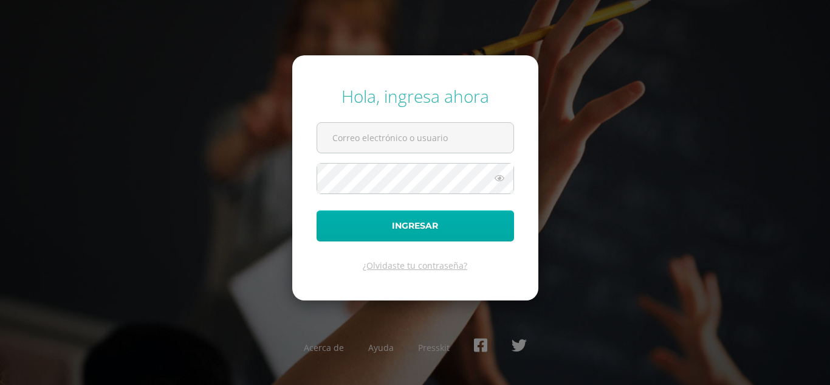
type input "[EMAIL_ADDRESS][DOMAIN_NAME]"
click at [396, 233] on button "Ingresar" at bounding box center [415, 225] width 197 height 31
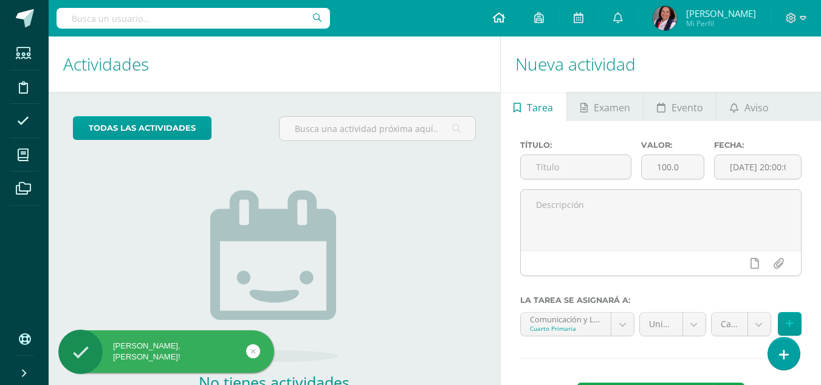
click at [503, 21] on icon at bounding box center [499, 17] width 12 height 11
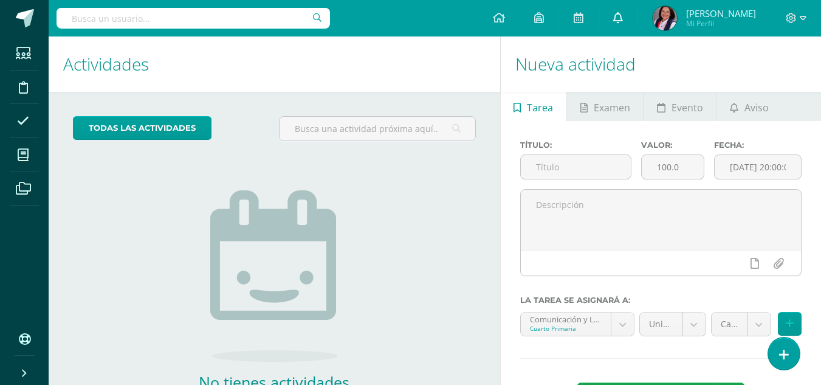
click at [620, 16] on icon at bounding box center [618, 17] width 10 height 11
click at [501, 19] on icon at bounding box center [499, 17] width 12 height 11
click at [748, 112] on span "Aviso" at bounding box center [756, 107] width 24 height 29
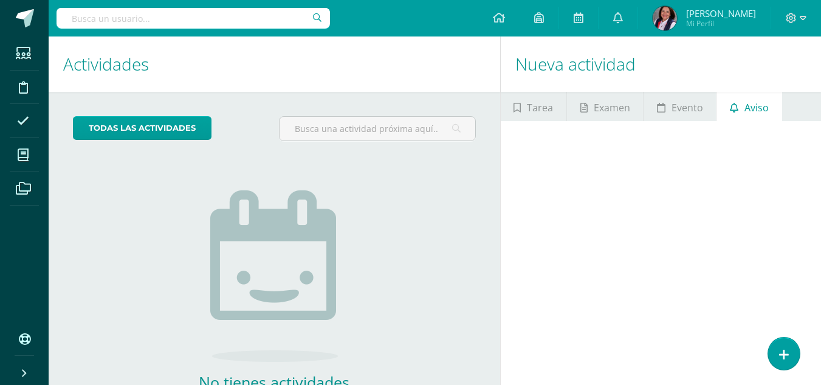
scroll to position [83, 0]
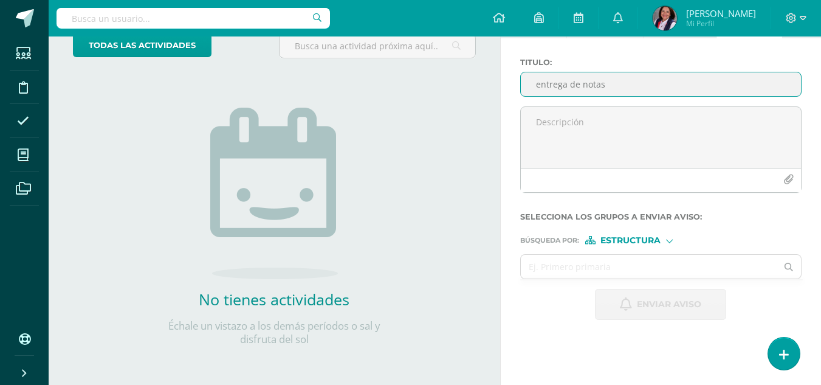
type input "entrega de notas"
click at [662, 239] on div "Estructura" at bounding box center [630, 240] width 91 height 9
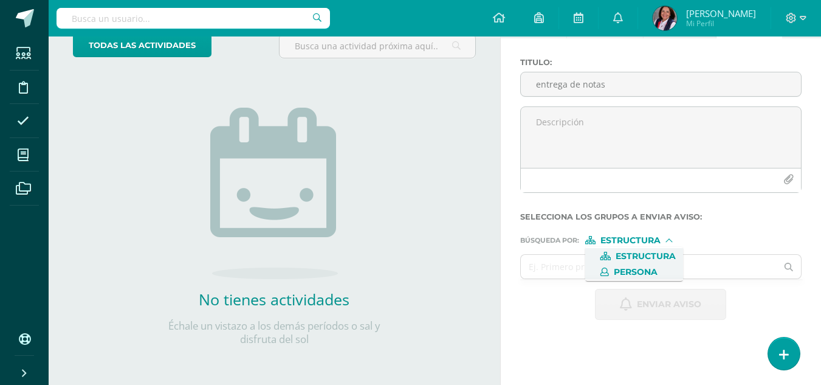
click at [635, 275] on span "Persona" at bounding box center [636, 272] width 44 height 7
click at [574, 270] on input "text" at bounding box center [649, 267] width 256 height 24
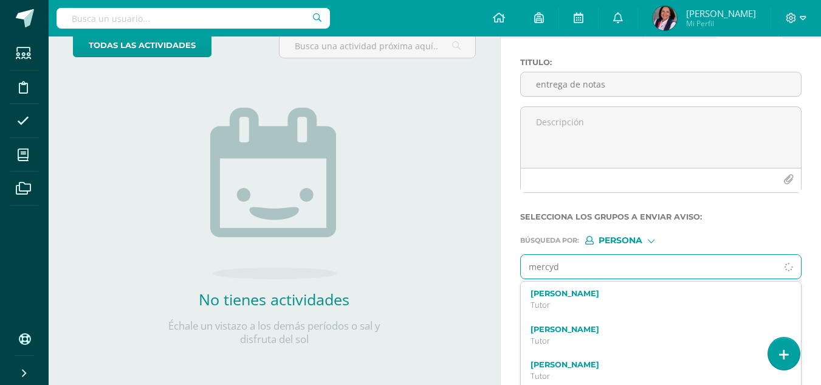
type input "mercyde"
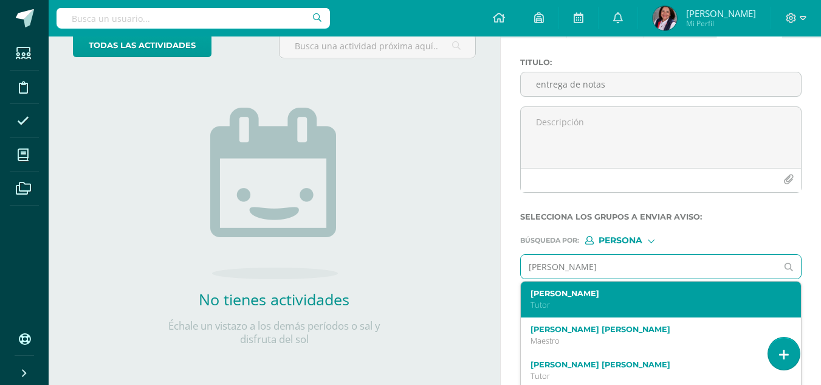
click at [543, 295] on label "María Mercedes Rosales Estrada" at bounding box center [655, 293] width 250 height 9
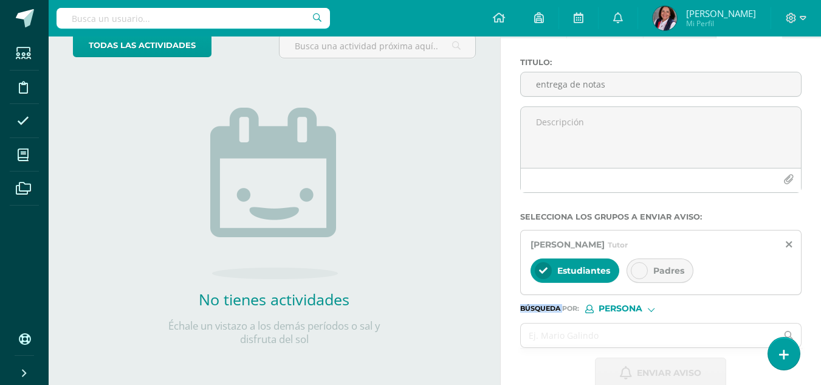
click at [543, 295] on div "Búsqueda por : Persona Estructura Persona" at bounding box center [660, 304] width 281 height 18
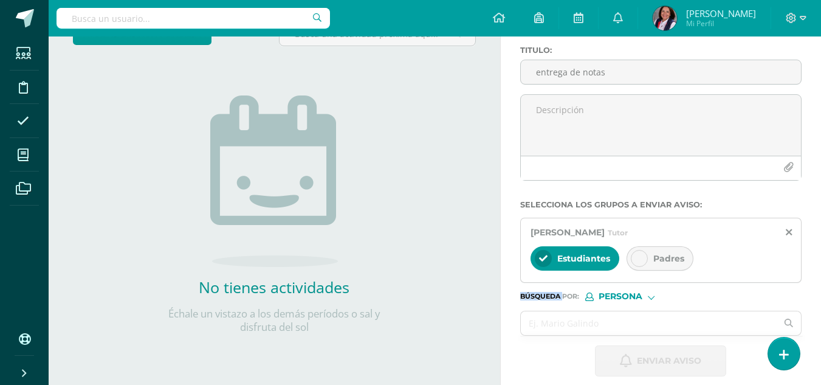
scroll to position [106, 0]
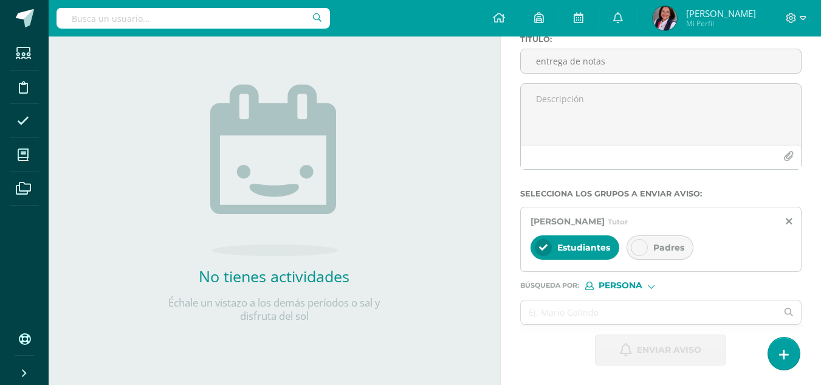
click at [638, 239] on div at bounding box center [639, 247] width 17 height 17
click at [609, 64] on input "entrega de notas" at bounding box center [661, 61] width 280 height 24
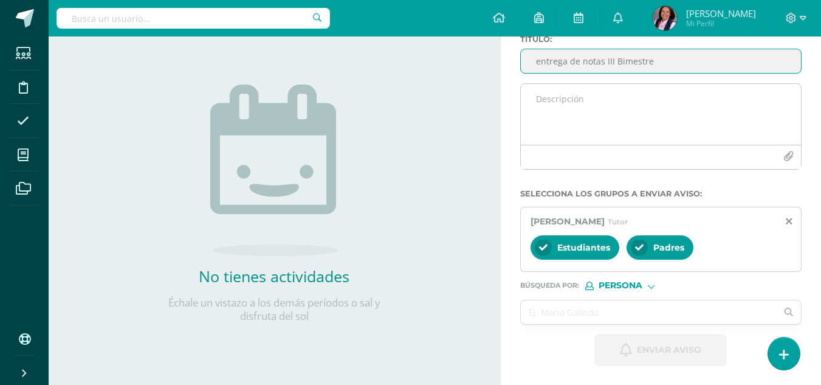
type input "entrega de notas III Bimestre"
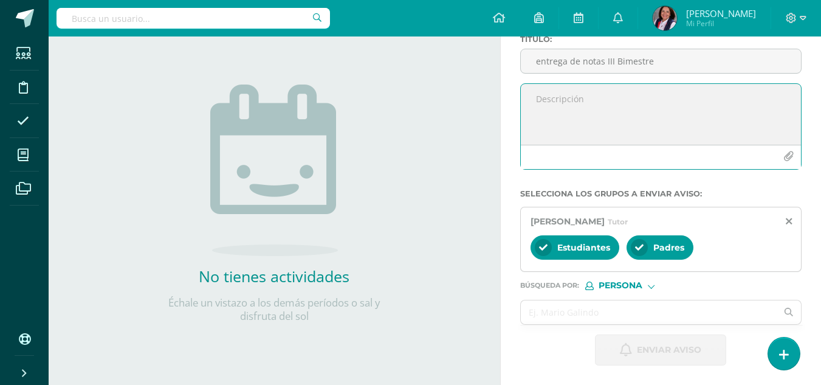
click at [536, 105] on textarea at bounding box center [661, 114] width 280 height 61
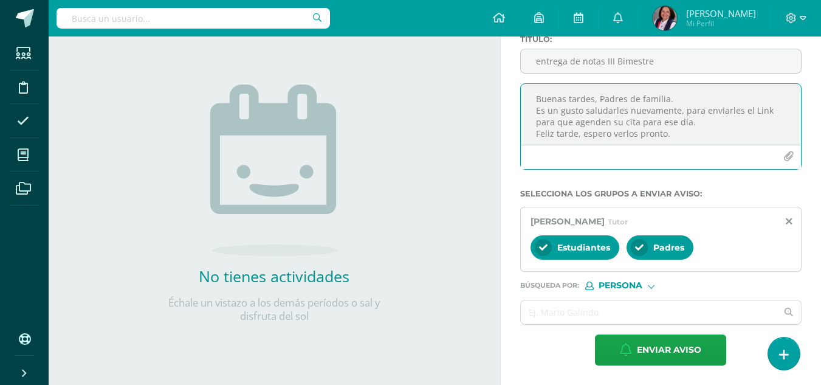
scroll to position [6, 0]
type textarea "Buenas tardes, Padres de familia. Es un gusto saludarles nuevamente, para envia…"
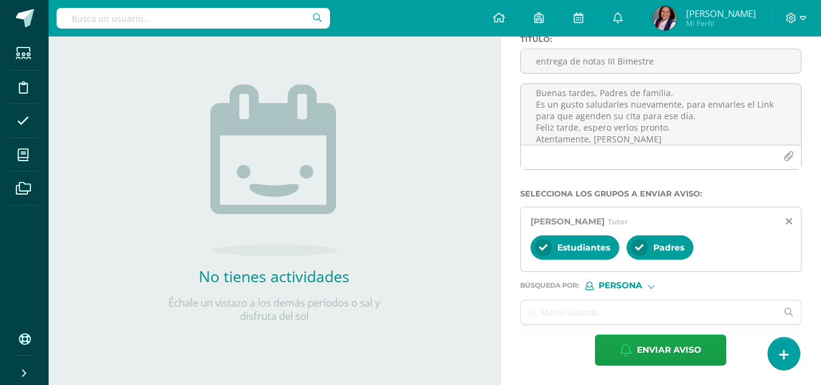
click at [540, 246] on icon at bounding box center [543, 247] width 9 height 9
click at [650, 286] on div at bounding box center [651, 284] width 7 height 7
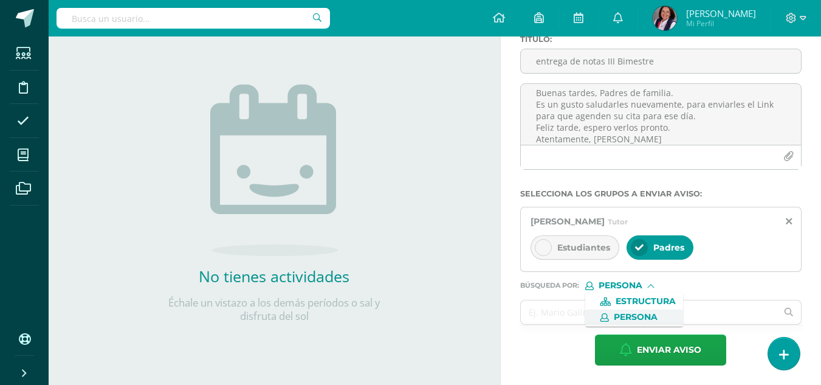
click at [650, 286] on div at bounding box center [650, 287] width 7 height 7
click at [545, 314] on input "text" at bounding box center [649, 312] width 256 height 24
type input "Flor de María De León"
click at [787, 310] on icon at bounding box center [789, 311] width 24 height 9
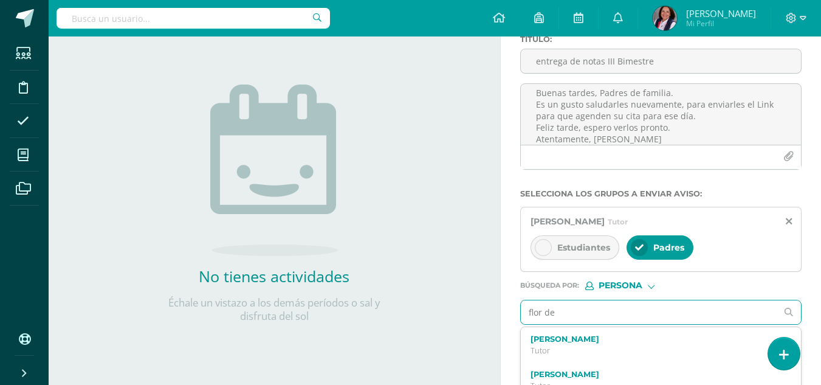
type input "flor de"
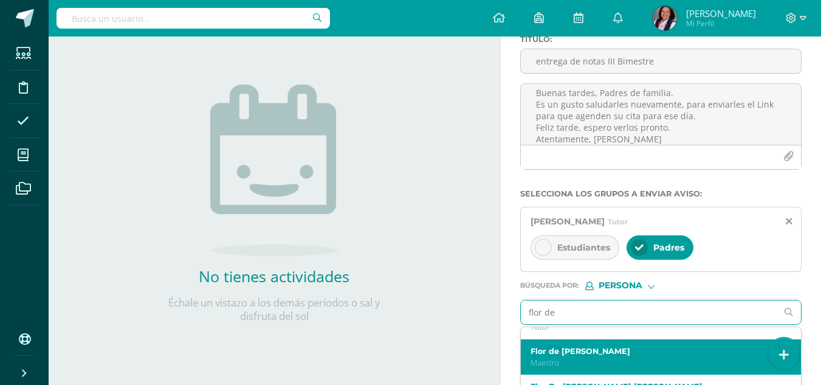
click at [554, 348] on label "Flor de Maria De Leon" at bounding box center [655, 350] width 250 height 9
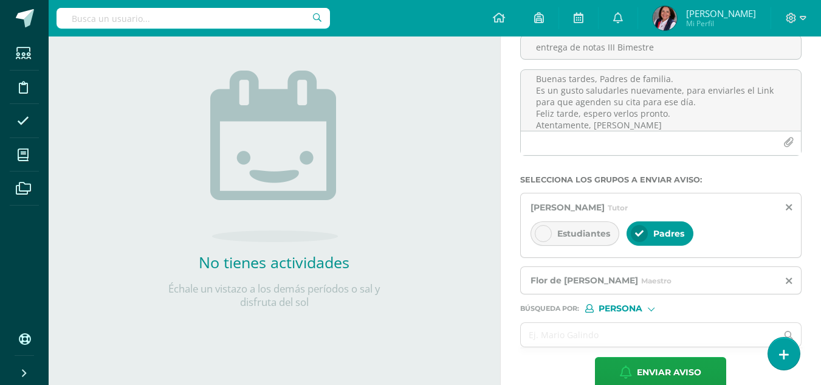
scroll to position [130, 0]
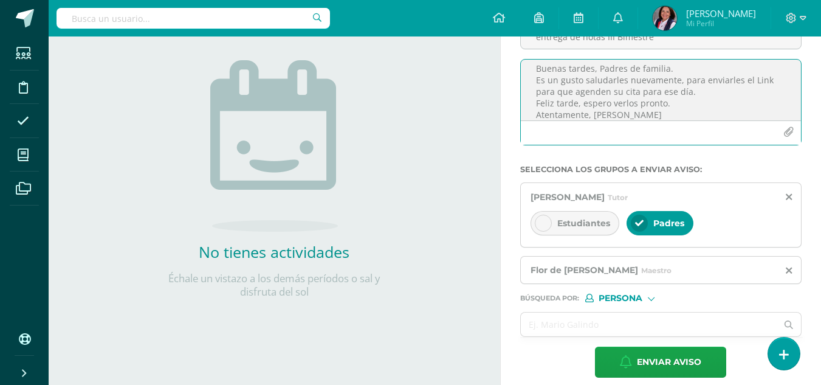
click at [690, 93] on textarea "Buenas tardes, Padres de familia. Es un gusto saludarles nuevamente, para envia…" at bounding box center [661, 90] width 280 height 61
paste textarea "https://calendly.com/mercydes/entrega_de_notas_bimestrales"
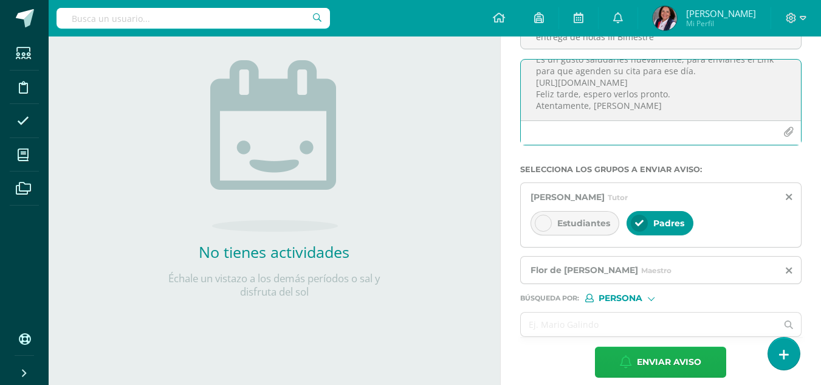
type textarea "Buenas tardes, Padres de familia. Es un gusto saludarles nuevamente, para envia…"
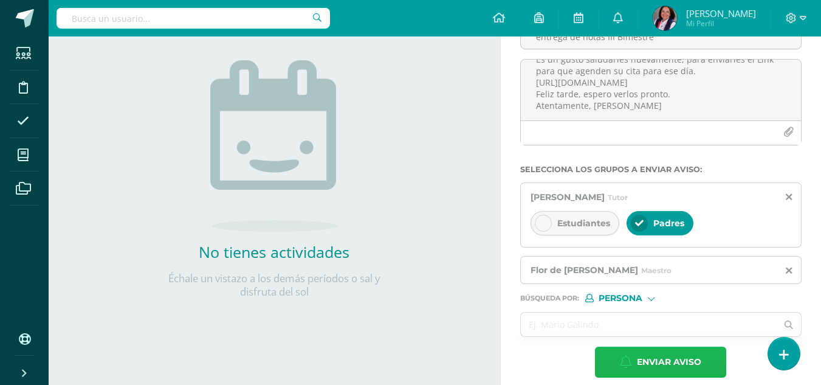
click at [660, 363] on span "Enviar aviso" at bounding box center [669, 362] width 64 height 30
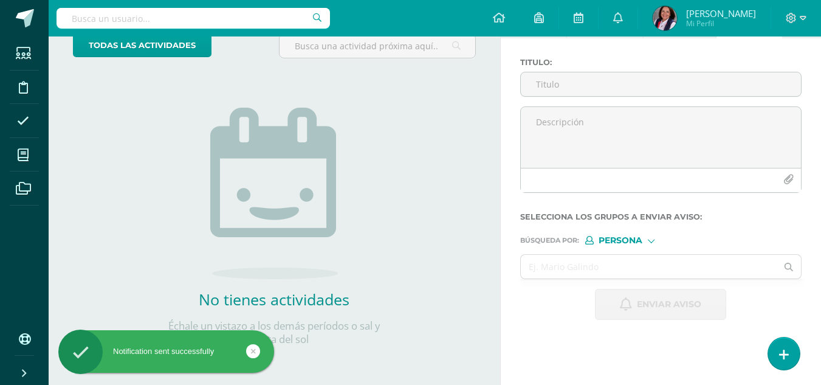
scroll to position [83, 0]
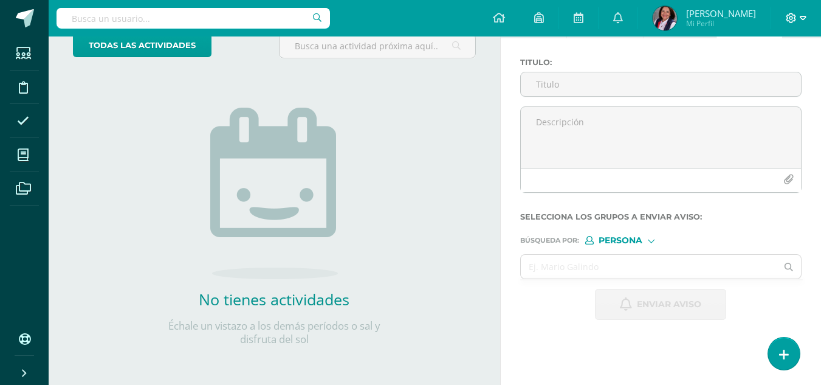
click at [802, 17] on icon at bounding box center [803, 18] width 7 height 11
click at [775, 83] on span "Cerrar sesión" at bounding box center [764, 83] width 55 height 12
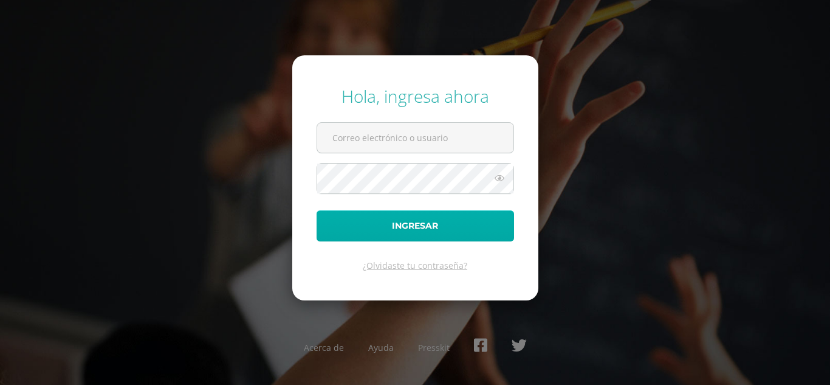
type input "[EMAIL_ADDRESS][DOMAIN_NAME]"
click at [399, 224] on button "Ingresar" at bounding box center [415, 225] width 197 height 31
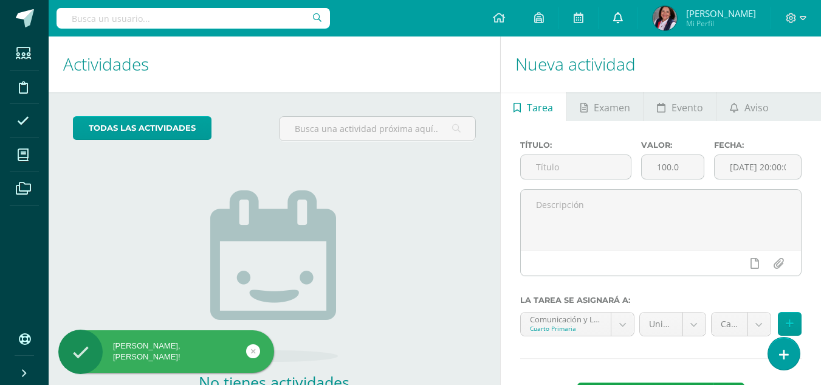
click at [620, 14] on icon at bounding box center [618, 17] width 10 height 11
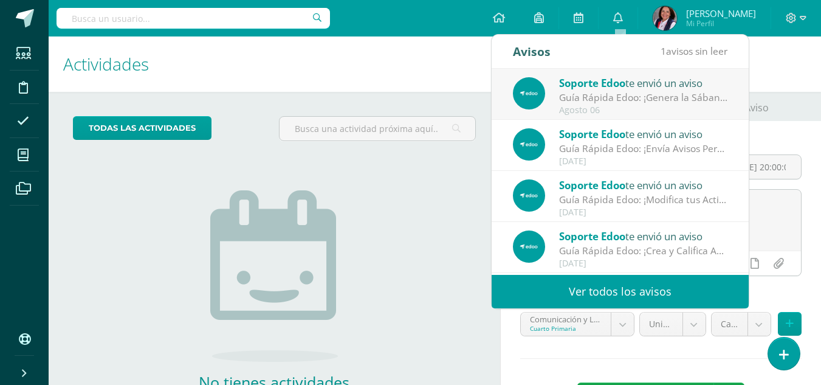
click at [789, 61] on h1 "Nueva actividad" at bounding box center [660, 63] width 291 height 55
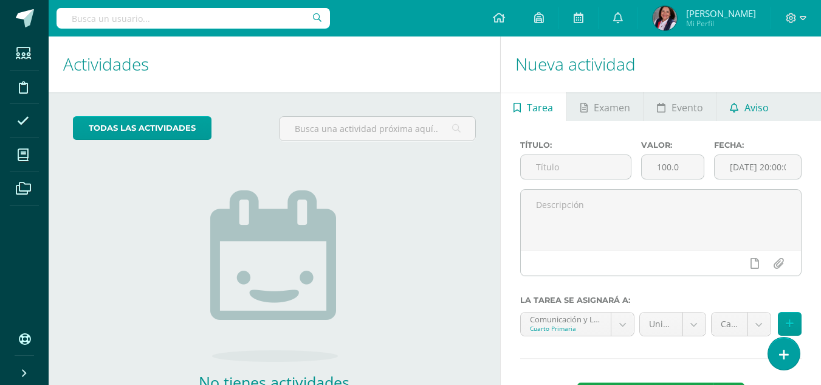
click at [767, 111] on link "Aviso" at bounding box center [748, 106] width 65 height 29
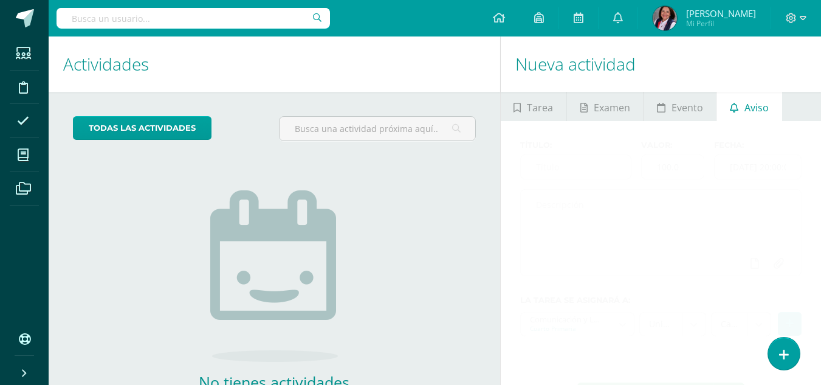
scroll to position [83, 0]
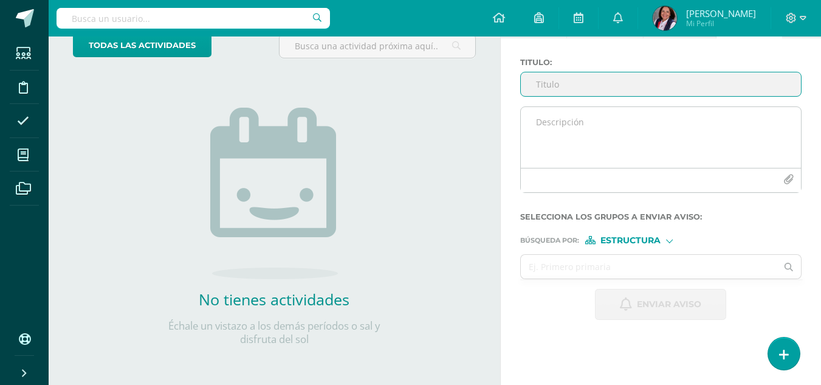
click at [543, 120] on textarea at bounding box center [661, 137] width 280 height 61
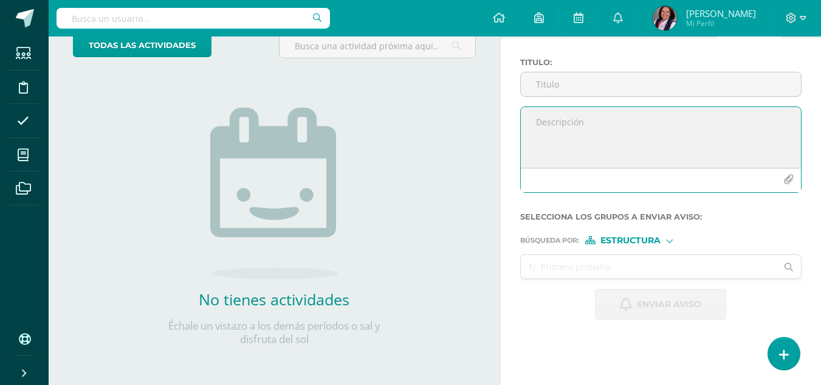
paste textarea "https://calendly.com/mercydes/entrega_de_notas_bimestrales"
type textarea "https://calendly.com/mercydes/entrega_de_notas_bimestrales"
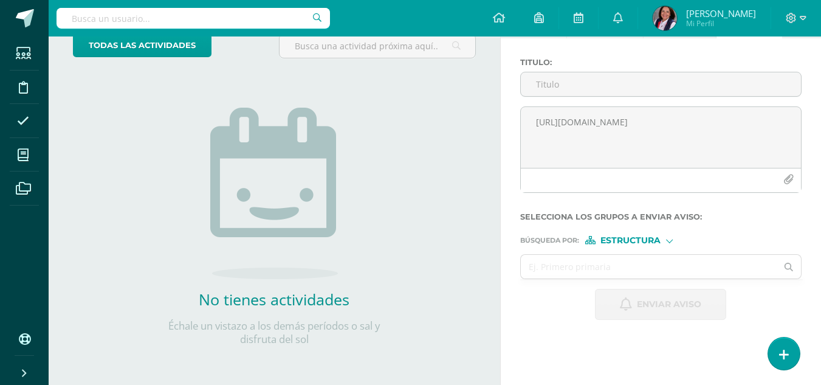
click at [671, 242] on div at bounding box center [669, 239] width 7 height 7
click at [646, 270] on span "Persona" at bounding box center [636, 272] width 44 height 7
click at [549, 273] on input "text" at bounding box center [649, 267] width 256 height 24
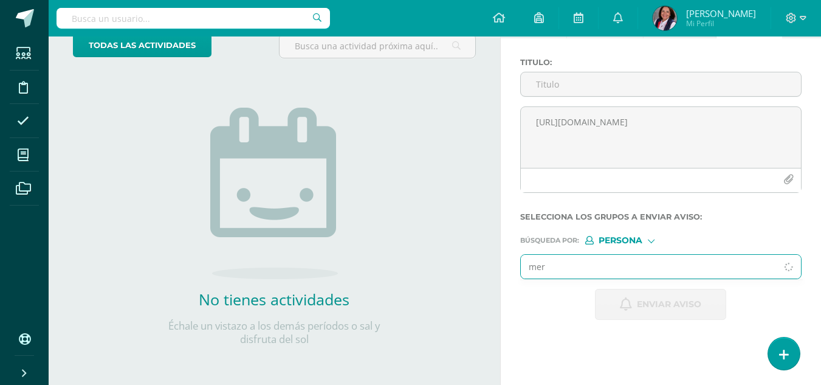
type input "merc"
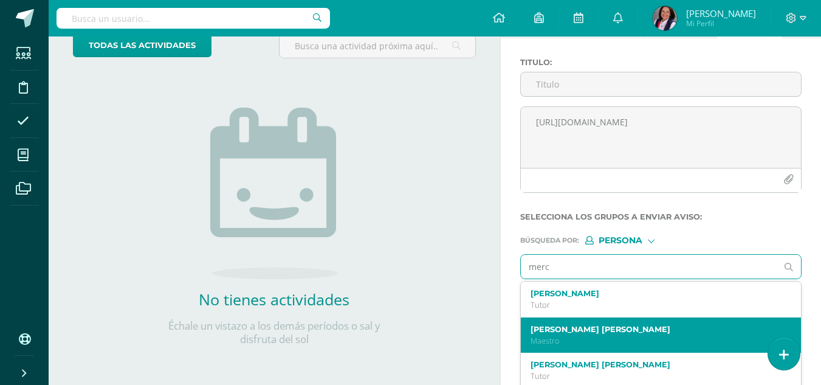
click at [579, 328] on label "Rosales de Soto María Mercedes" at bounding box center [655, 328] width 250 height 9
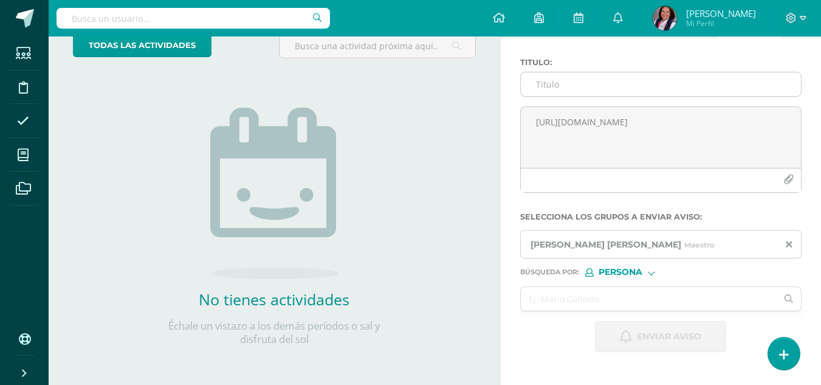
click at [547, 87] on input "Titulo :" at bounding box center [661, 84] width 280 height 24
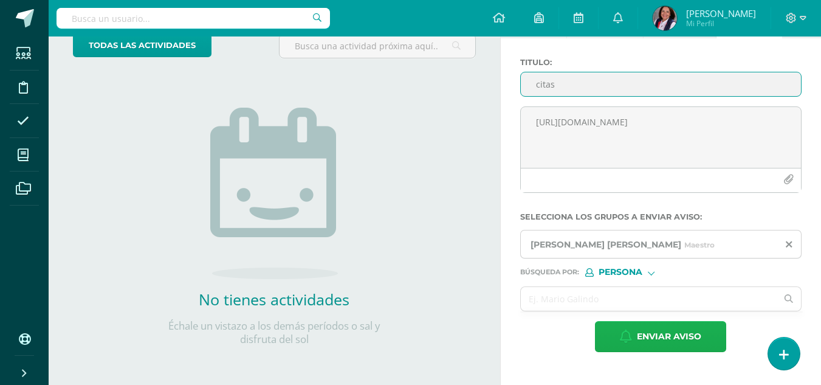
type input "citas"
click at [691, 335] on span "Enviar aviso" at bounding box center [669, 336] width 64 height 30
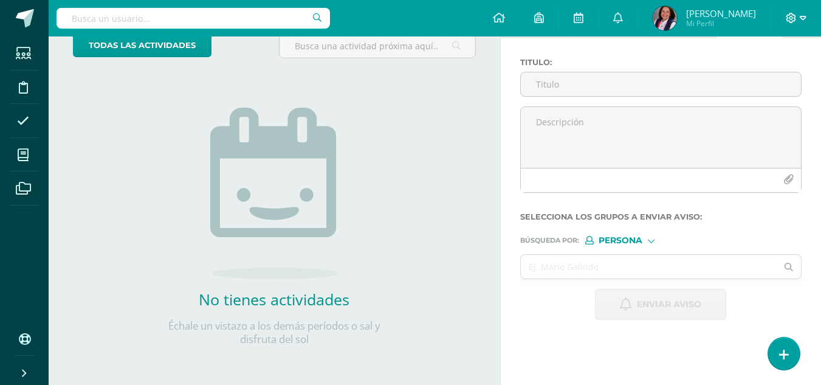
click at [805, 16] on icon at bounding box center [803, 18] width 7 height 4
click at [772, 82] on span "Cerrar sesión" at bounding box center [764, 83] width 55 height 12
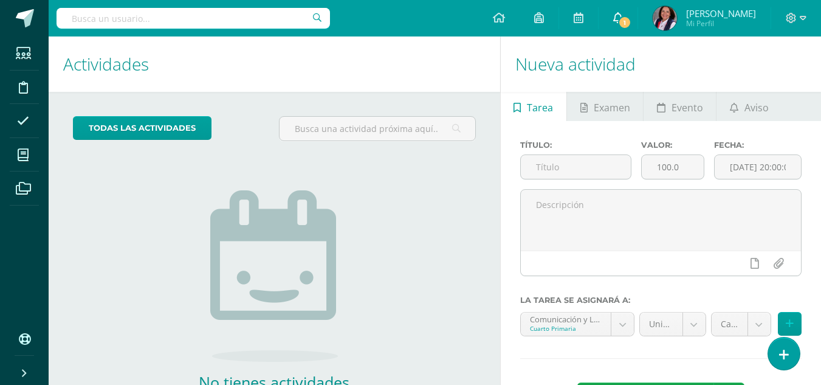
click at [621, 17] on icon at bounding box center [618, 17] width 10 height 11
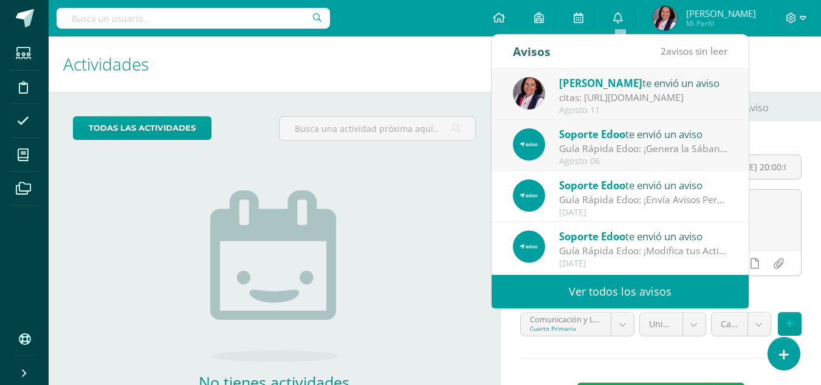
click at [613, 87] on span "Rosales María" at bounding box center [600, 83] width 83 height 14
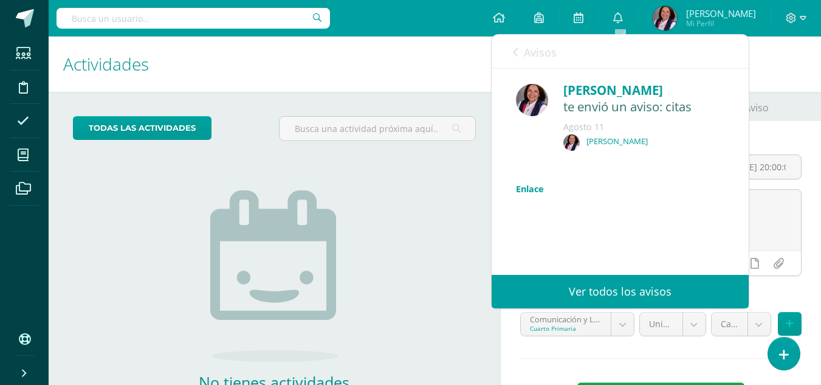
click at [540, 188] on link "Enlace" at bounding box center [530, 189] width 28 height 12
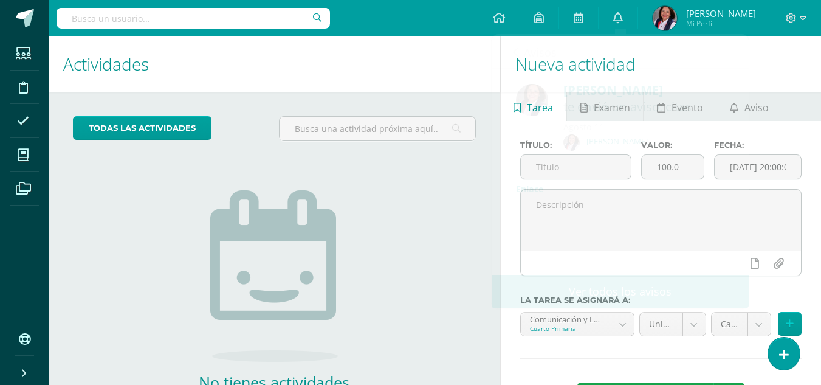
click at [798, 64] on h1 "Nueva actividad" at bounding box center [660, 63] width 291 height 55
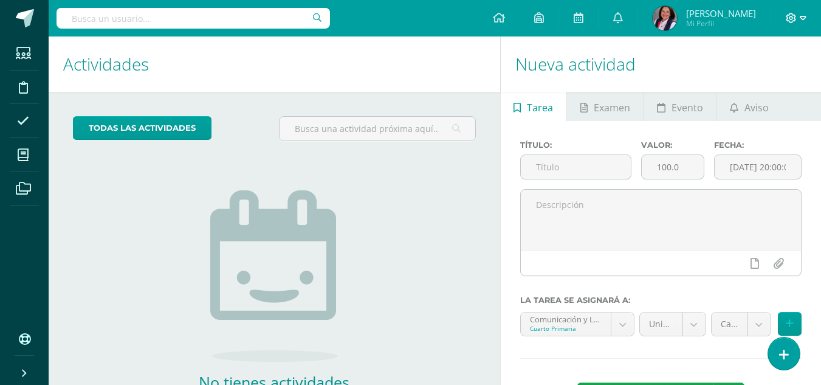
click at [797, 18] on span at bounding box center [796, 18] width 21 height 13
click at [775, 81] on span "Cerrar sesión" at bounding box center [765, 83] width 55 height 12
